Goal: Transaction & Acquisition: Purchase product/service

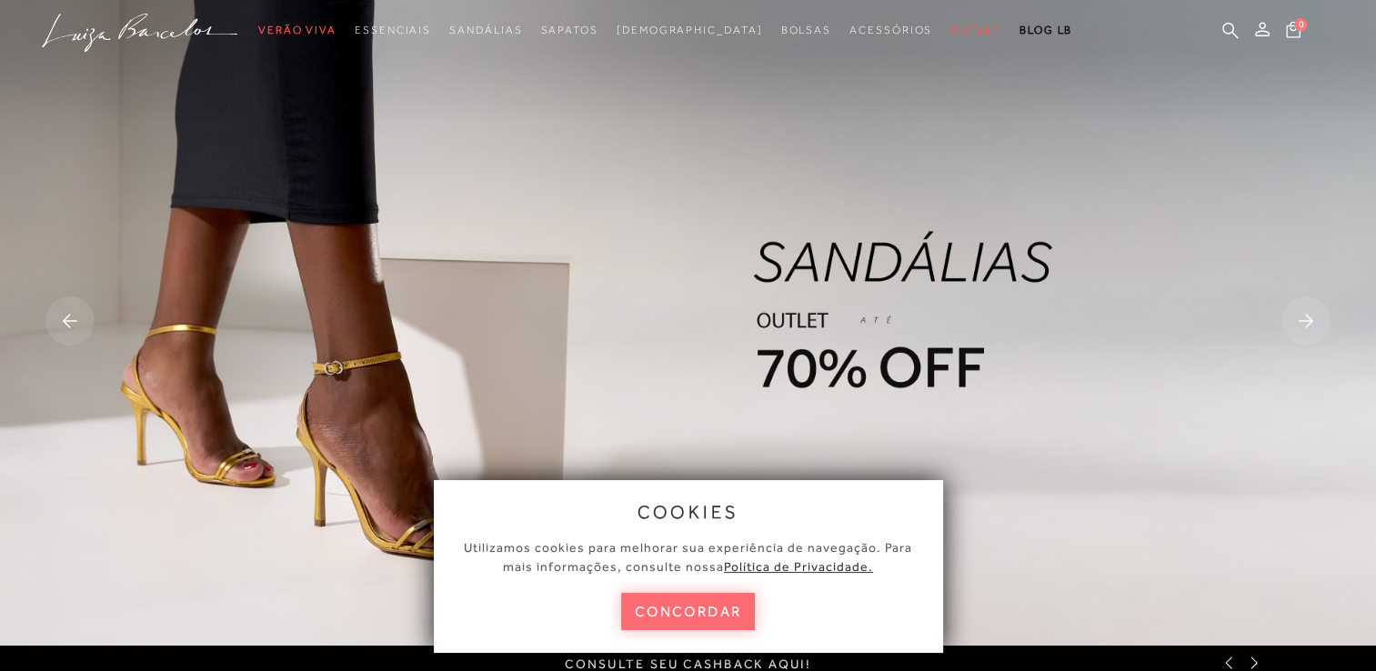
click at [729, 619] on button "concordar" at bounding box center [688, 611] width 135 height 37
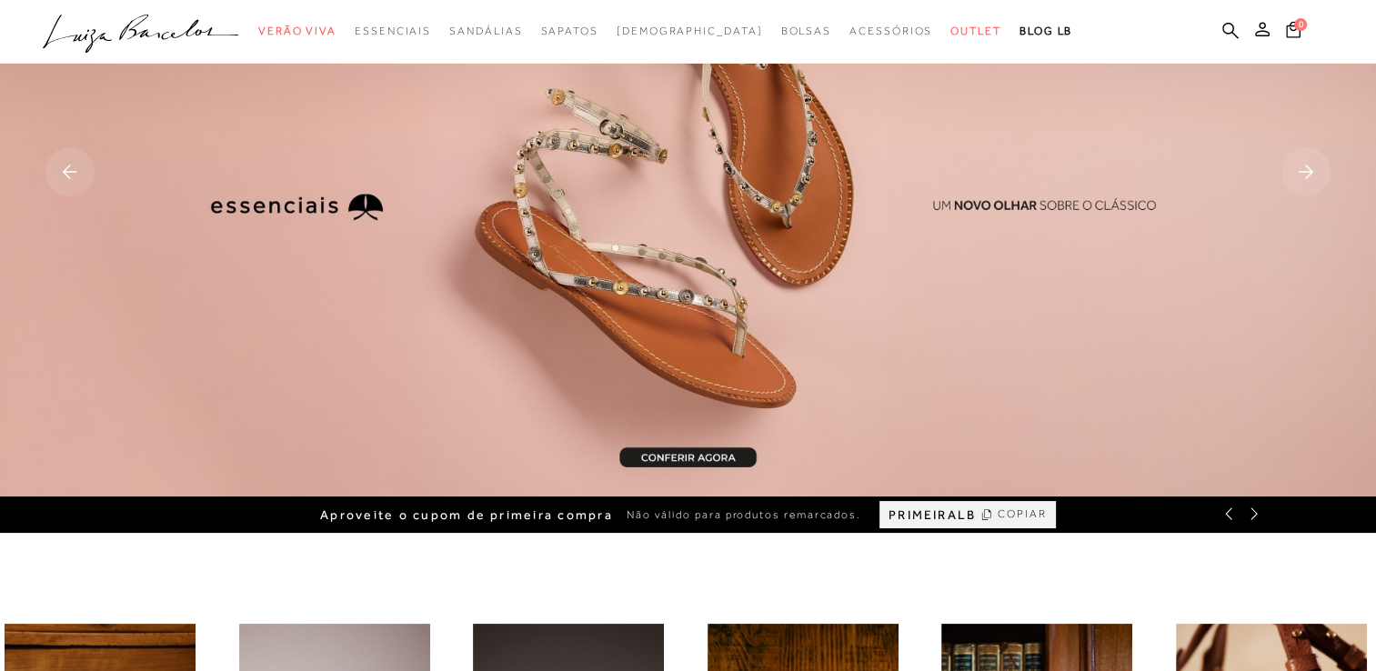
scroll to position [138, 0]
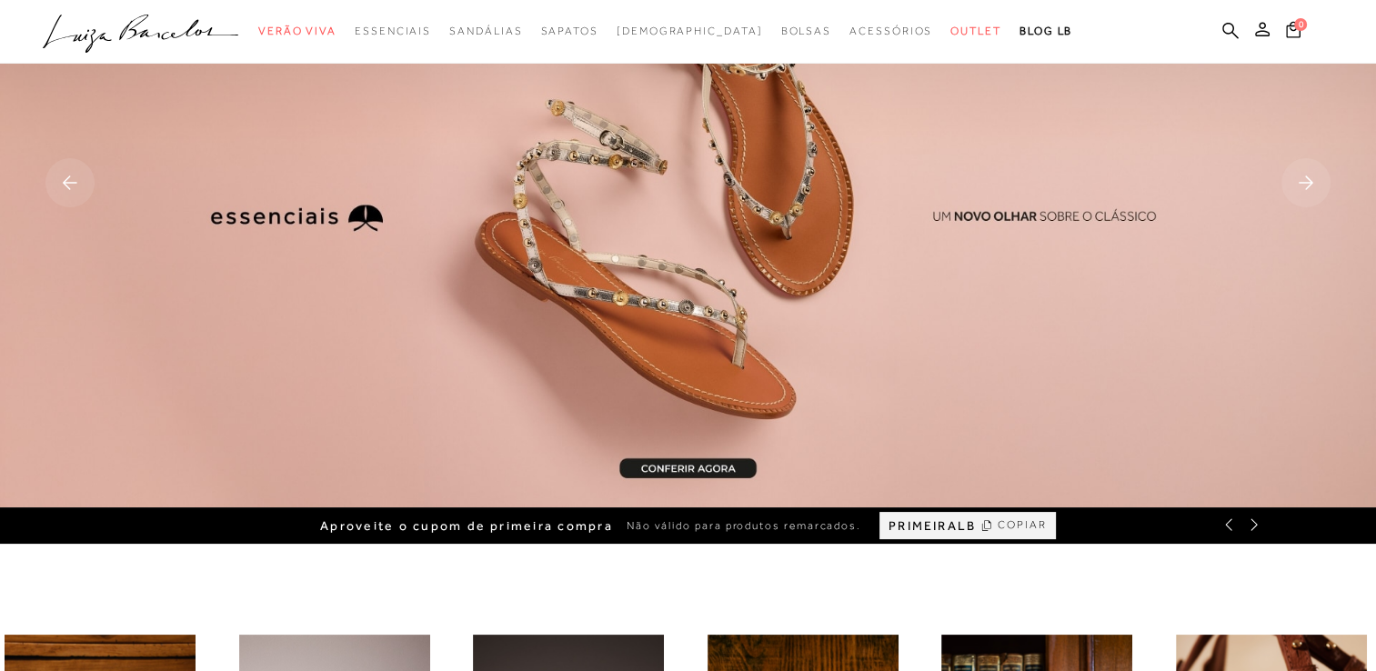
click at [76, 183] on icon at bounding box center [70, 183] width 15 height 14
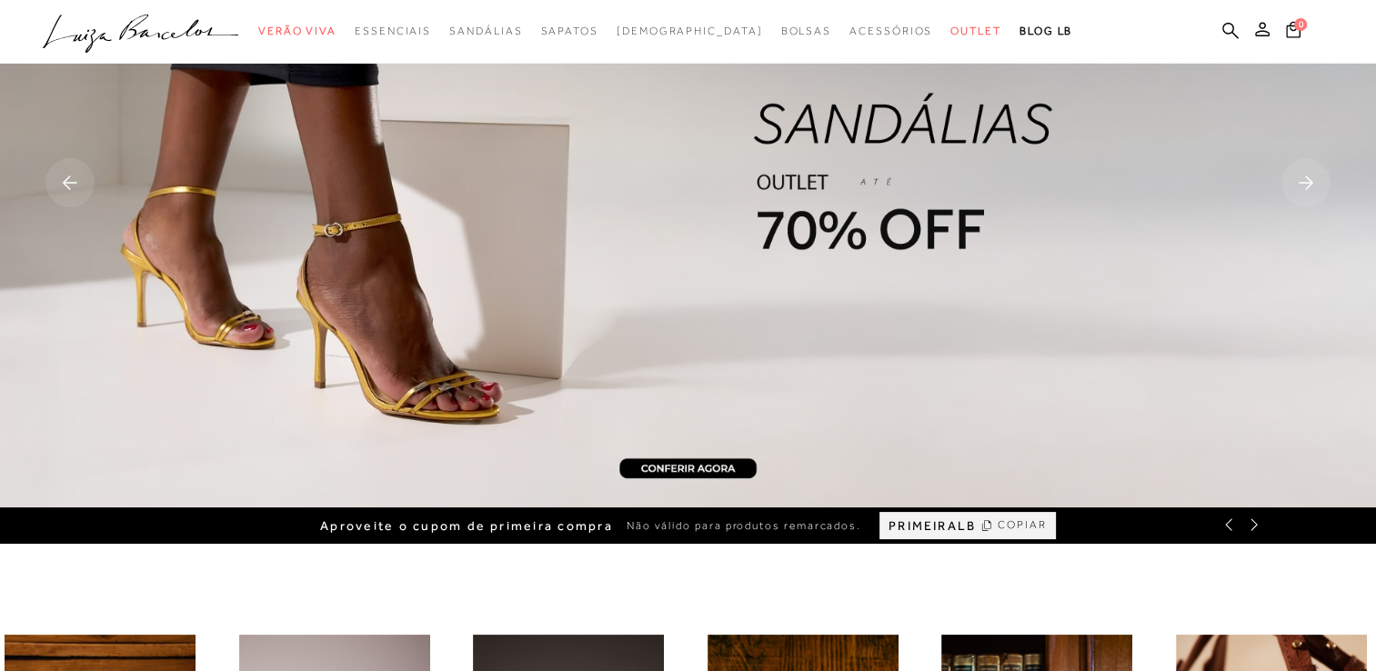
click at [669, 420] on img at bounding box center [688, 185] width 1376 height 646
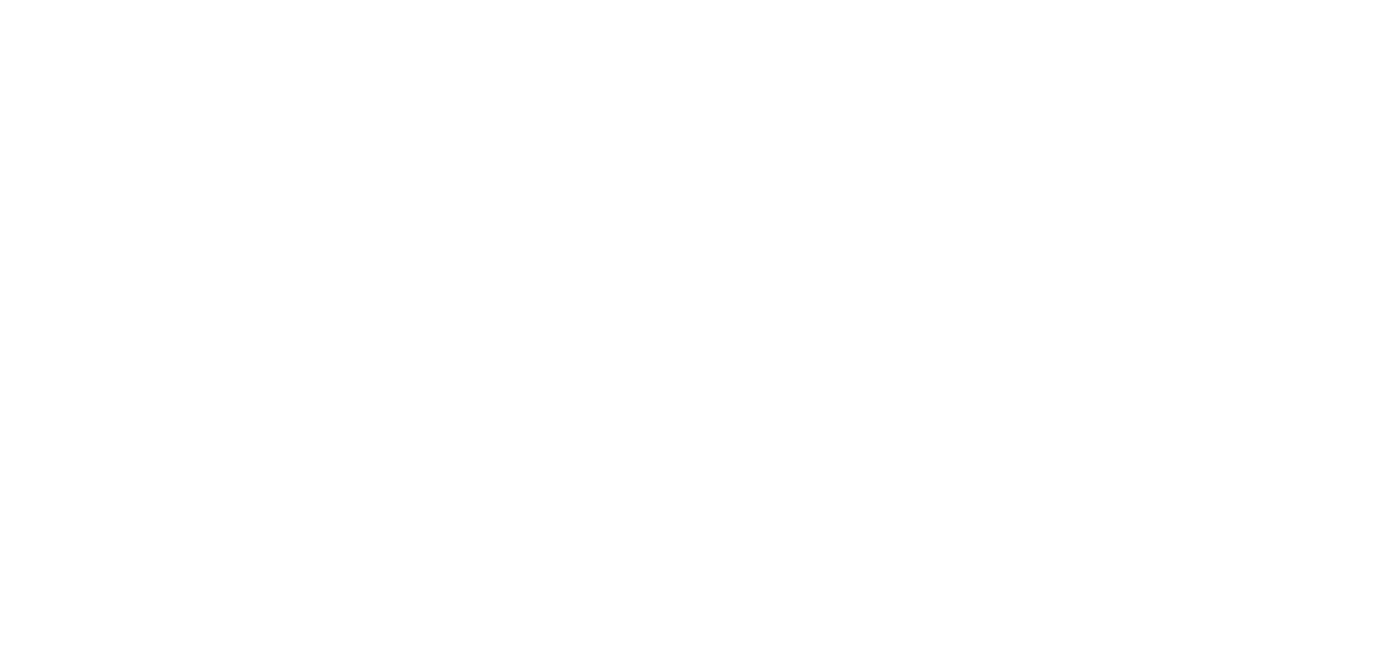
scroll to position [83, 0]
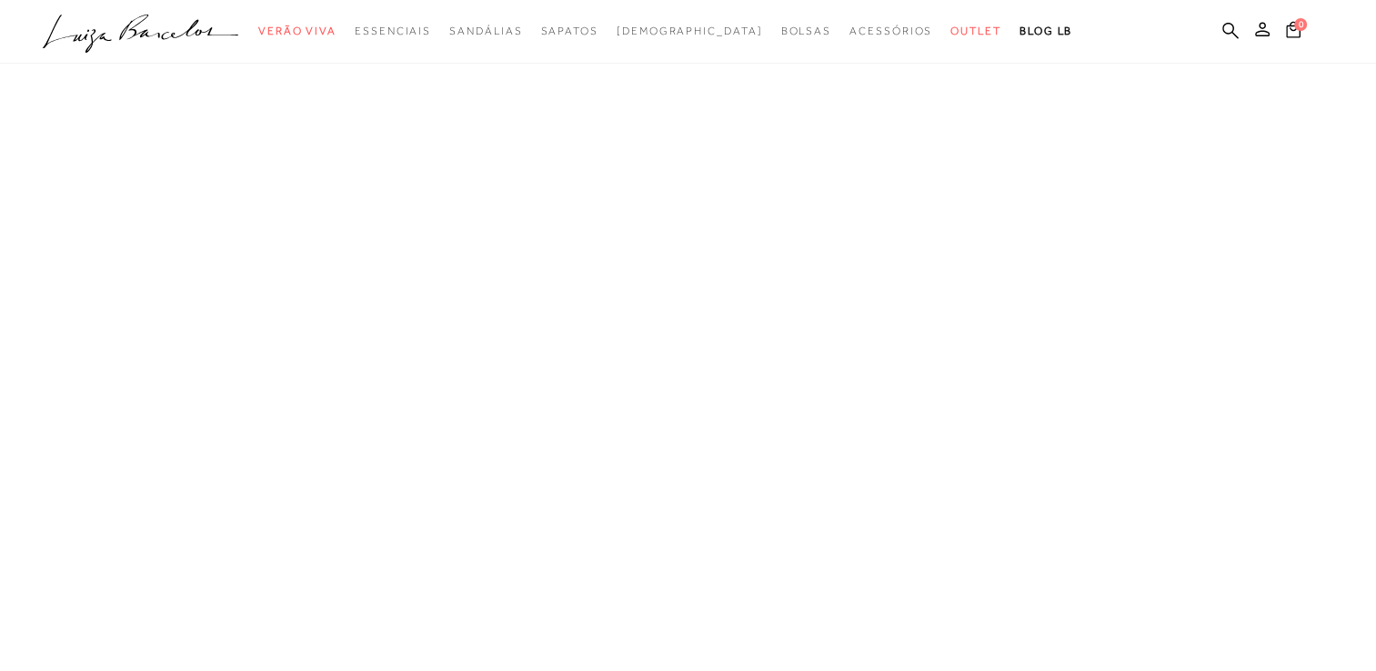
click at [669, 420] on div "Cabeçalho de navegação orientada" at bounding box center [688, 322] width 1376 height 699
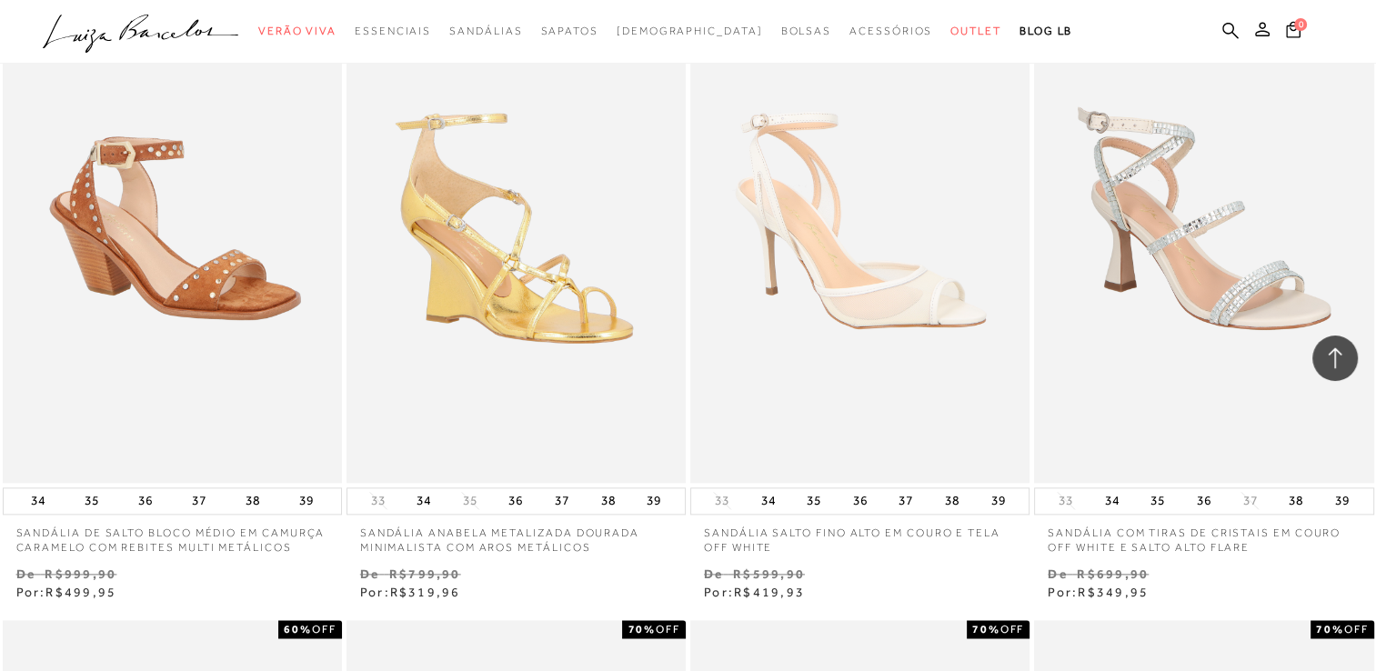
scroll to position [2093, 0]
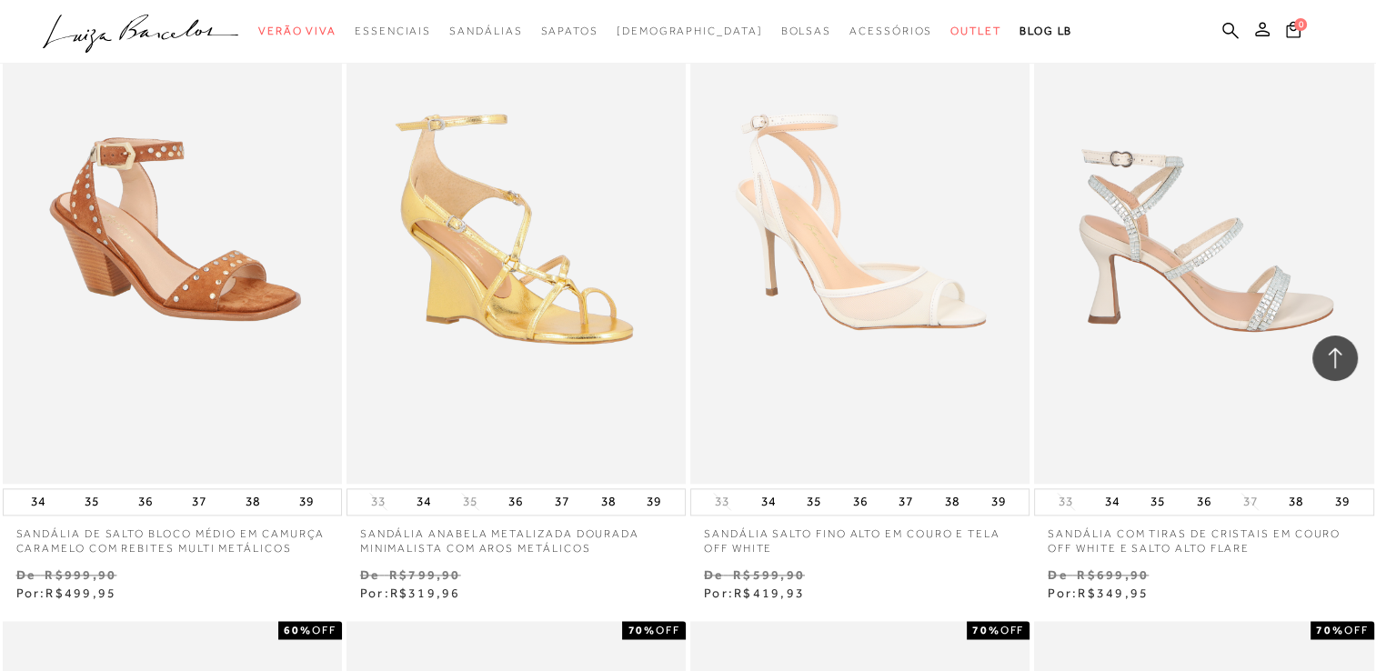
click at [1131, 304] on img at bounding box center [1204, 229] width 337 height 509
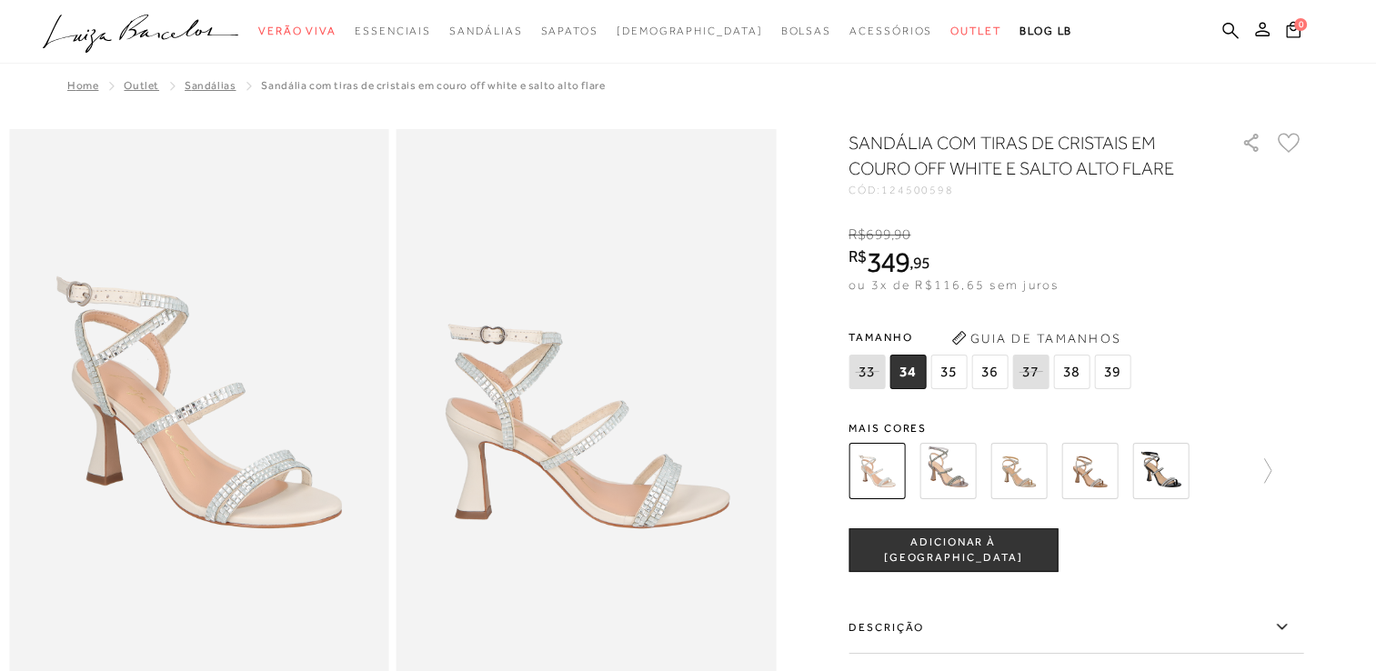
click at [1148, 462] on img at bounding box center [1160, 471] width 56 height 56
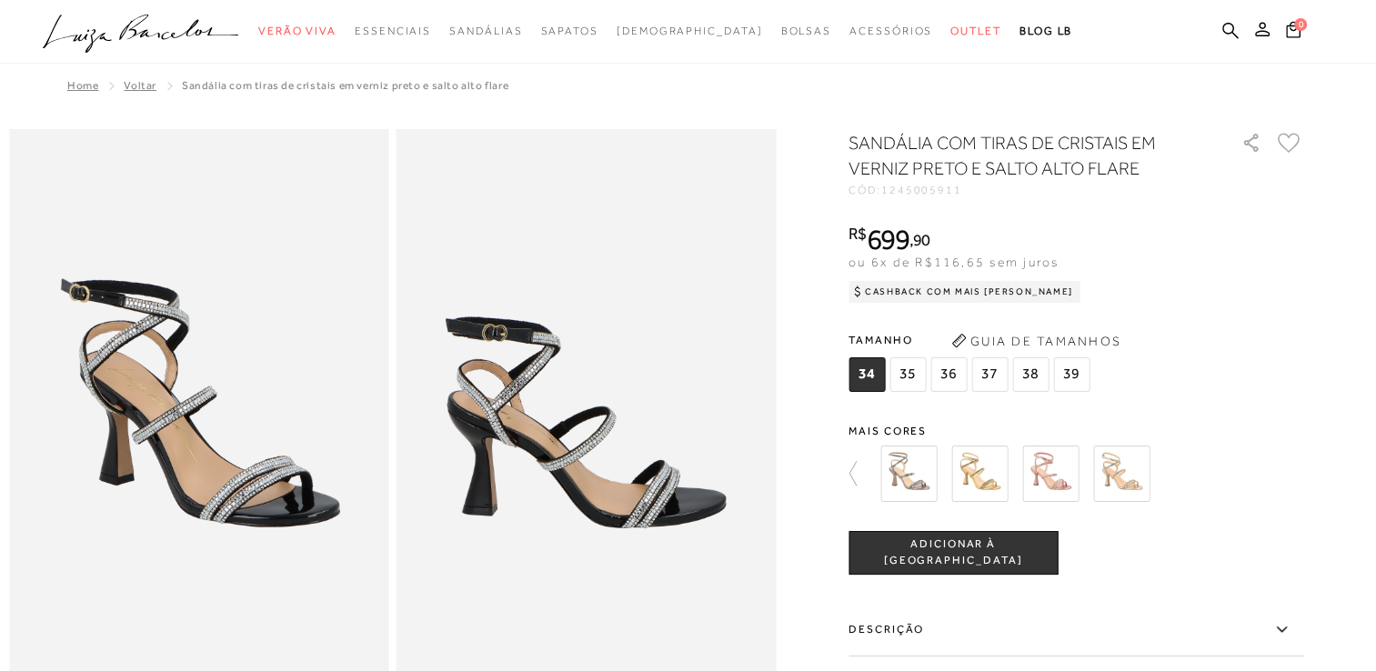
click at [1067, 482] on img at bounding box center [1050, 474] width 56 height 56
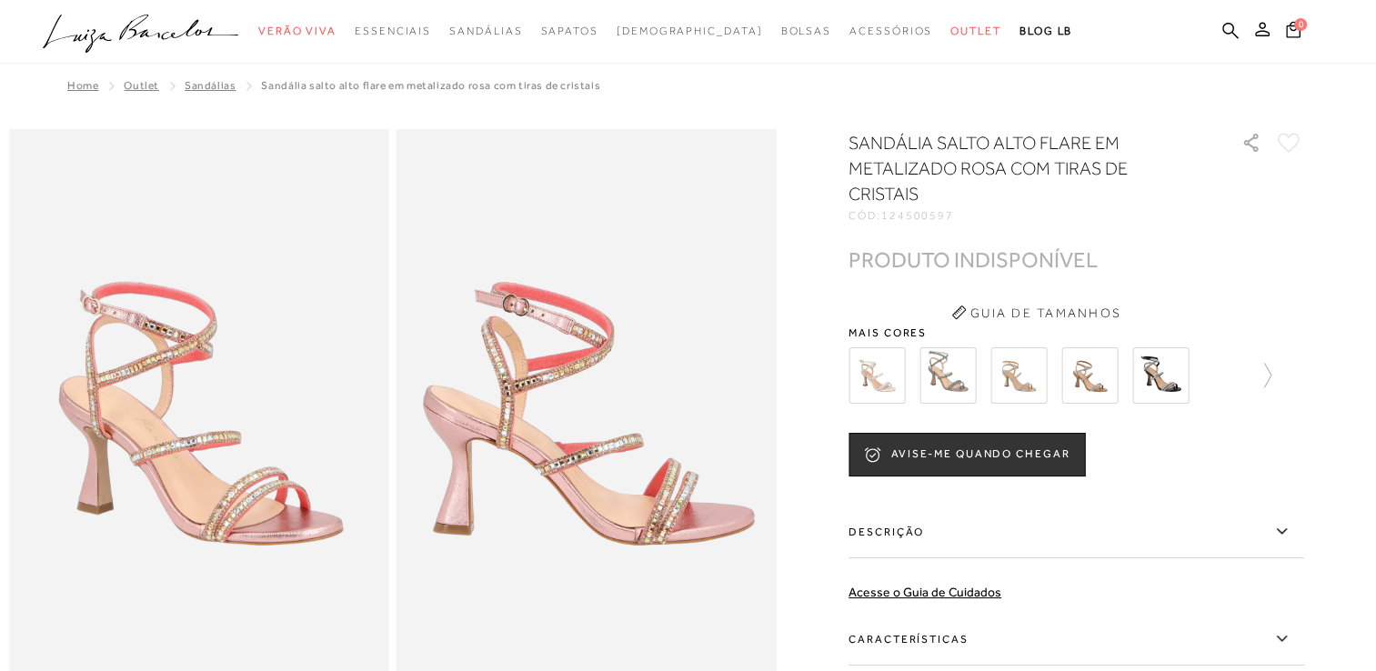
click at [1014, 377] on img at bounding box center [1018, 375] width 56 height 56
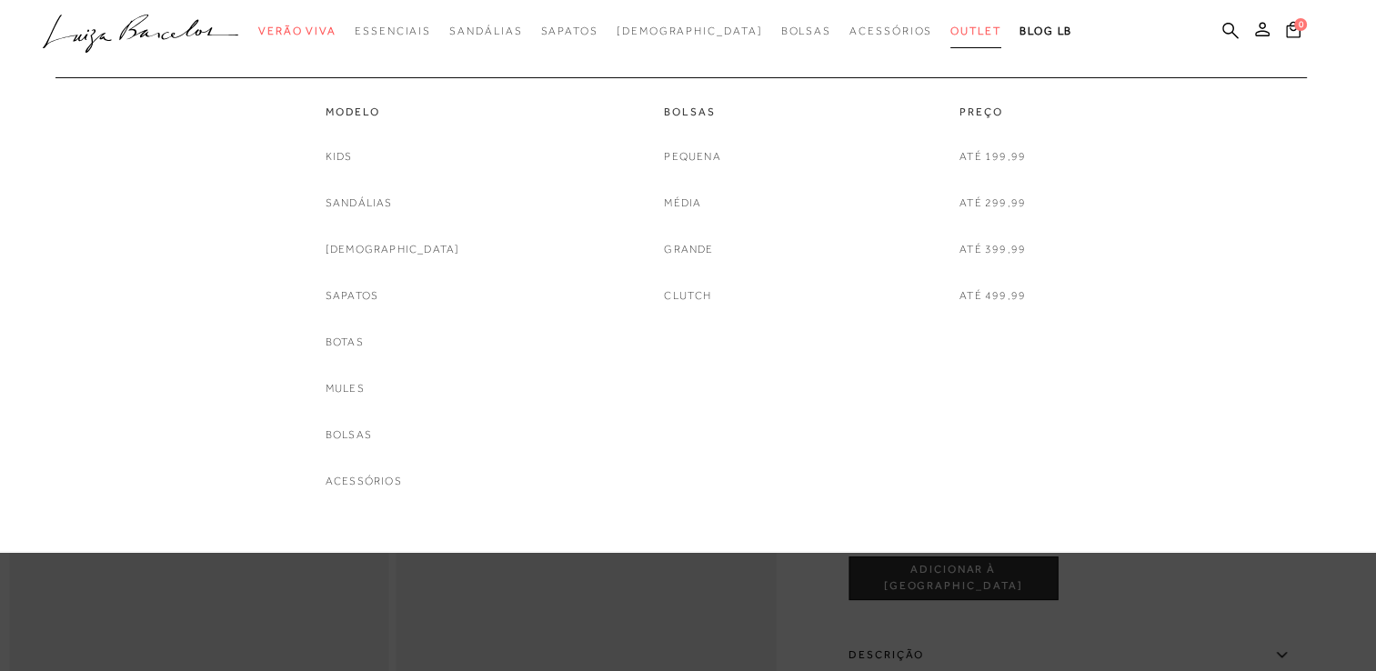
click at [950, 38] on link "Outlet" at bounding box center [975, 32] width 51 height 34
click at [681, 106] on link "Bolsas" at bounding box center [692, 112] width 56 height 15
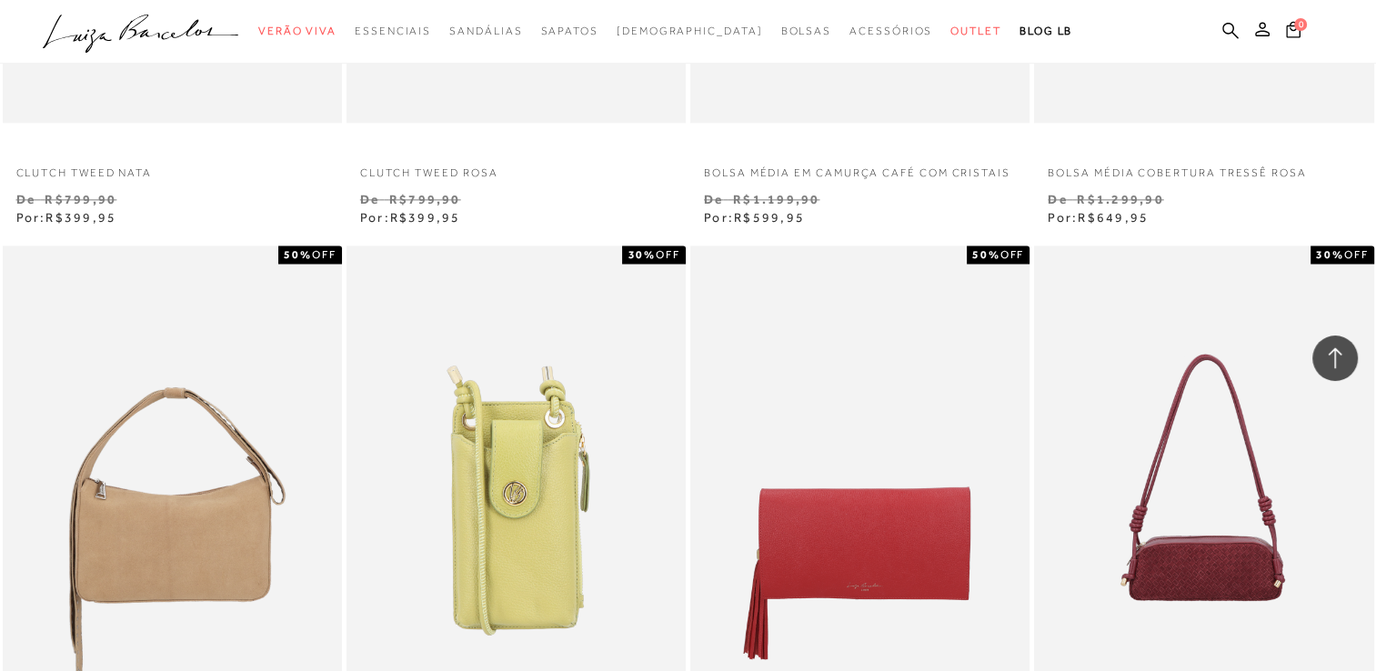
scroll to position [2674, 0]
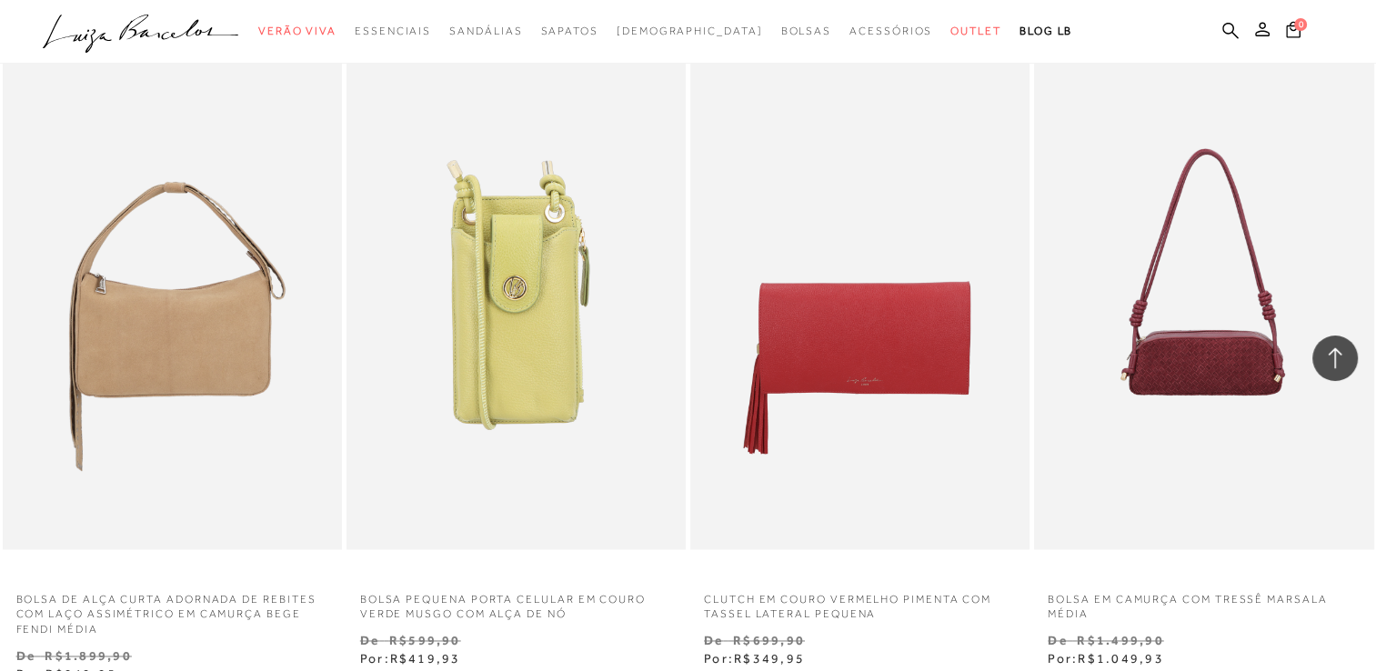
click at [1081, 275] on img at bounding box center [1204, 294] width 337 height 509
